Goal: Information Seeking & Learning: Check status

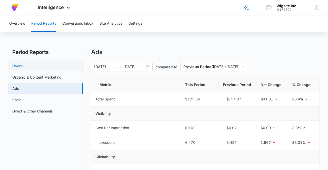
click at [18, 67] on link "Overall" at bounding box center [18, 65] width 12 height 5
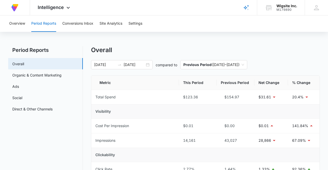
scroll to position [4, 0]
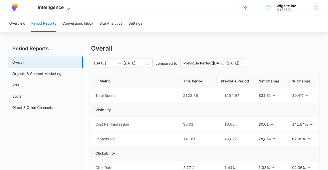
click at [68, 7] on icon at bounding box center [68, 9] width 6 height 6
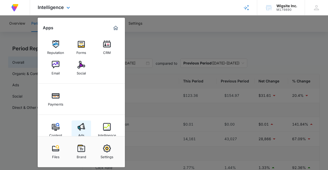
click at [82, 127] on img at bounding box center [81, 127] width 8 height 8
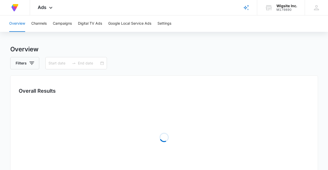
type input "[DATE]"
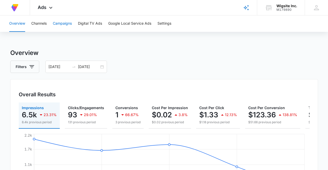
click at [61, 23] on button "Campaigns" at bounding box center [62, 23] width 19 height 16
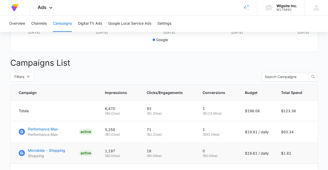
scroll to position [151, 0]
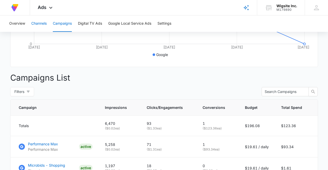
click at [36, 23] on button "Channels" at bounding box center [38, 23] width 15 height 16
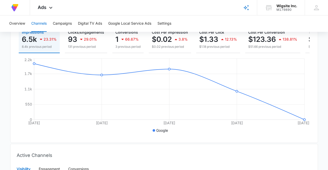
scroll to position [93, 0]
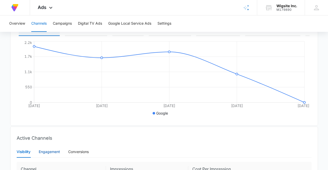
click at [53, 151] on div "Engagement" at bounding box center [49, 152] width 21 height 6
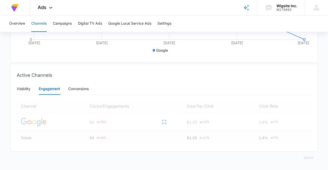
scroll to position [153, 0]
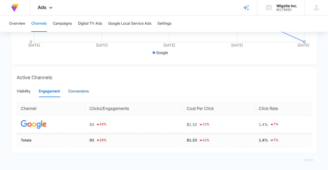
click at [84, 90] on div "Conversions" at bounding box center [78, 91] width 21 height 6
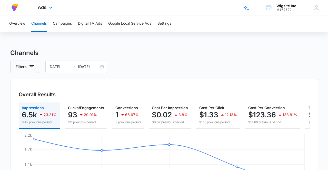
scroll to position [0, 0]
click at [47, 9] on div "Ads Apps Reputation Forms CRM Email Social Payments Content Ads Intelligence Fi…" at bounding box center [46, 7] width 32 height 15
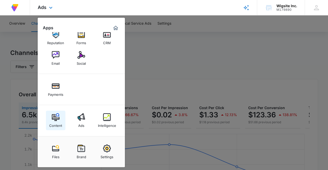
scroll to position [10, 0]
click at [55, 120] on img at bounding box center [56, 117] width 8 height 8
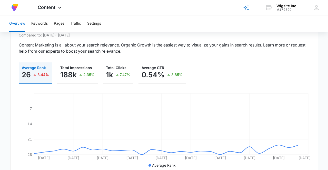
scroll to position [3, 0]
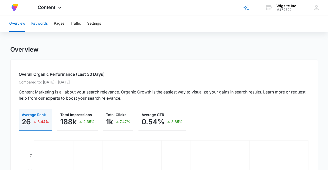
click at [42, 24] on button "Keywords" at bounding box center [39, 23] width 16 height 16
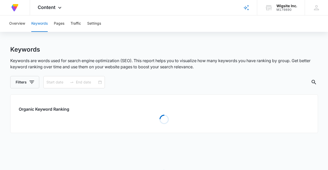
type input "[DATE]"
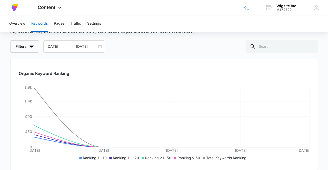
scroll to position [23, 0]
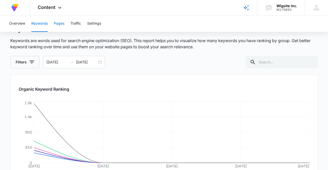
click at [62, 24] on button "Pages" at bounding box center [59, 23] width 11 height 16
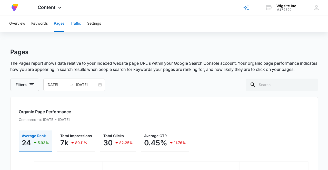
click at [79, 24] on button "Traffic" at bounding box center [76, 23] width 11 height 16
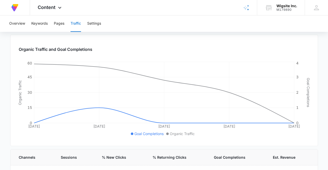
scroll to position [62, 0]
